Goal: Communication & Community: Answer question/provide support

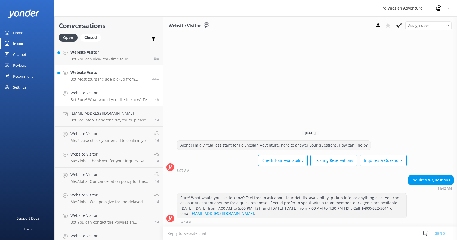
click at [122, 75] on h4 "Website Visitor" at bounding box center [109, 72] width 78 height 6
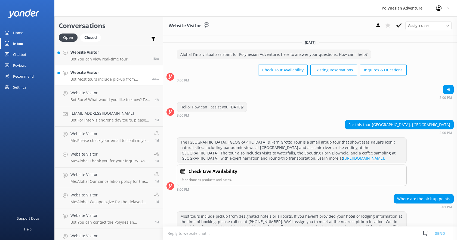
scroll to position [18, 0]
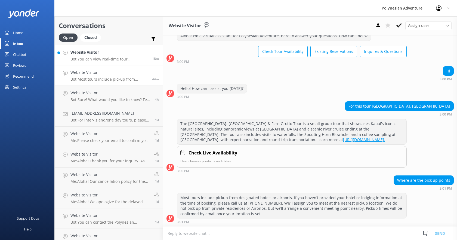
click at [81, 54] on h4 "Website Visitor" at bounding box center [109, 52] width 78 height 6
